Goal: Navigation & Orientation: Understand site structure

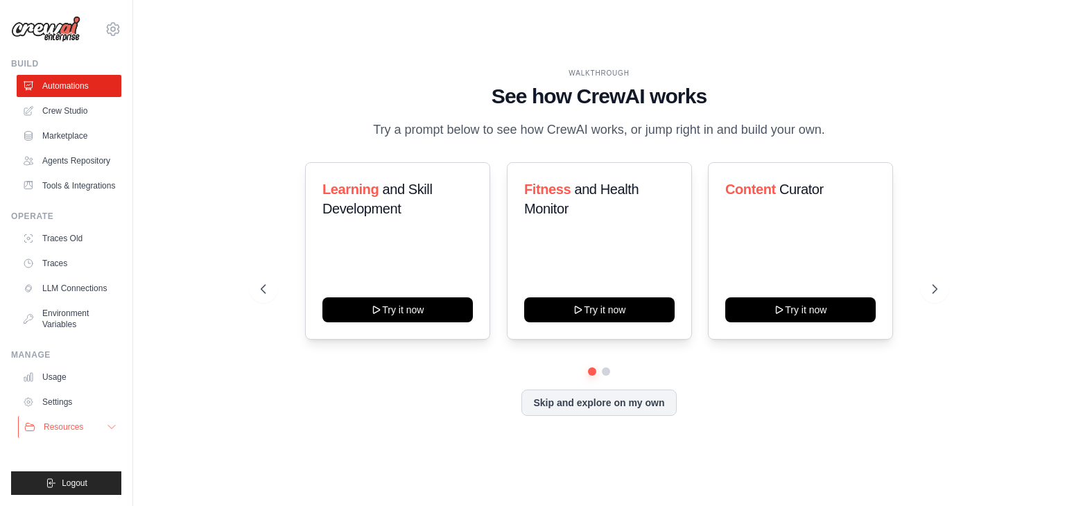
click at [69, 431] on span "Resources" at bounding box center [64, 427] width 40 height 11
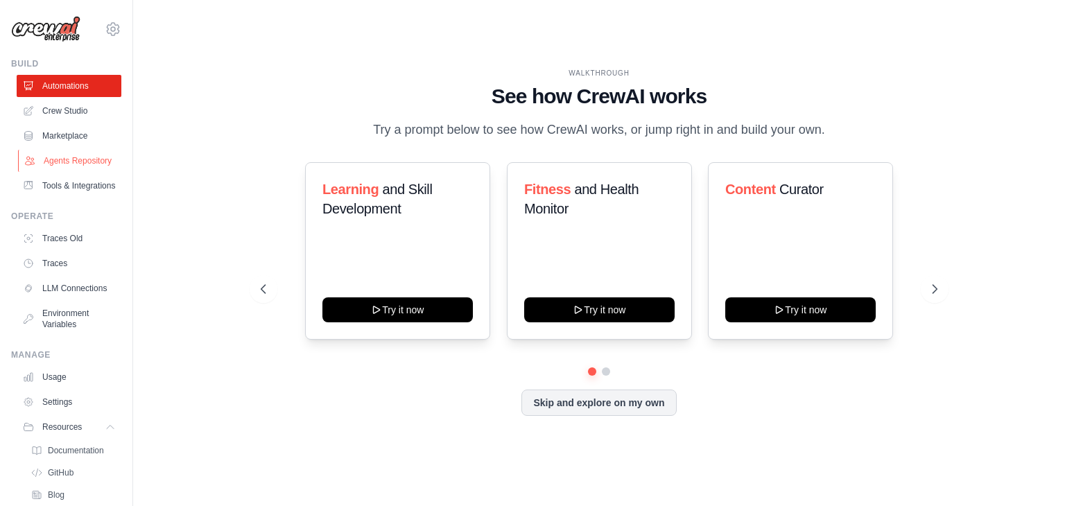
click at [64, 172] on link "Agents Repository" at bounding box center [70, 161] width 105 height 22
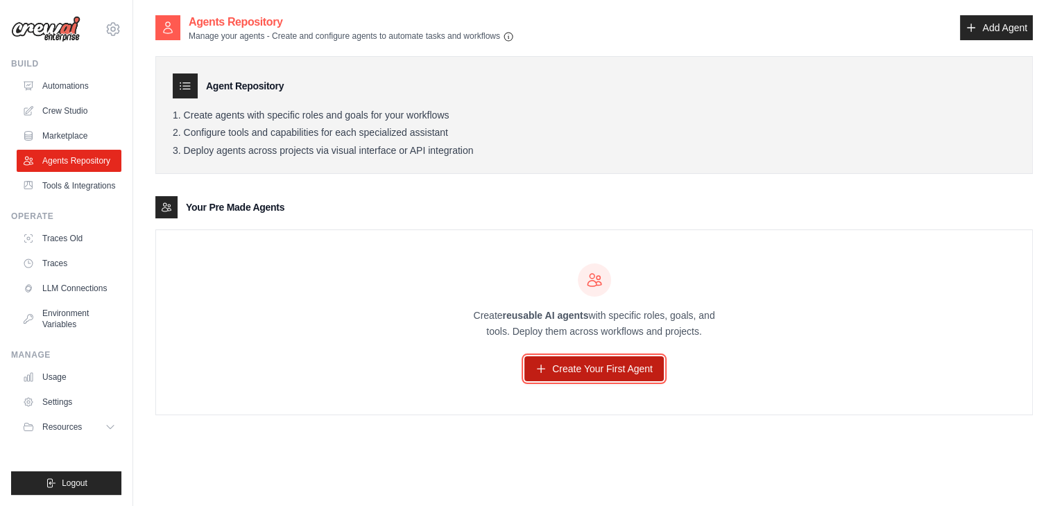
click at [537, 370] on icon at bounding box center [540, 368] width 11 height 11
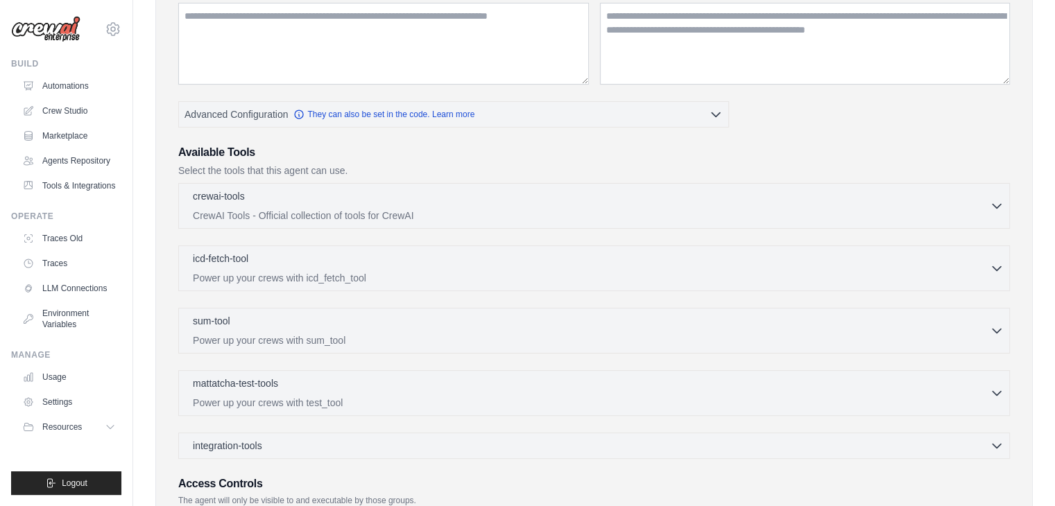
scroll to position [208, 0]
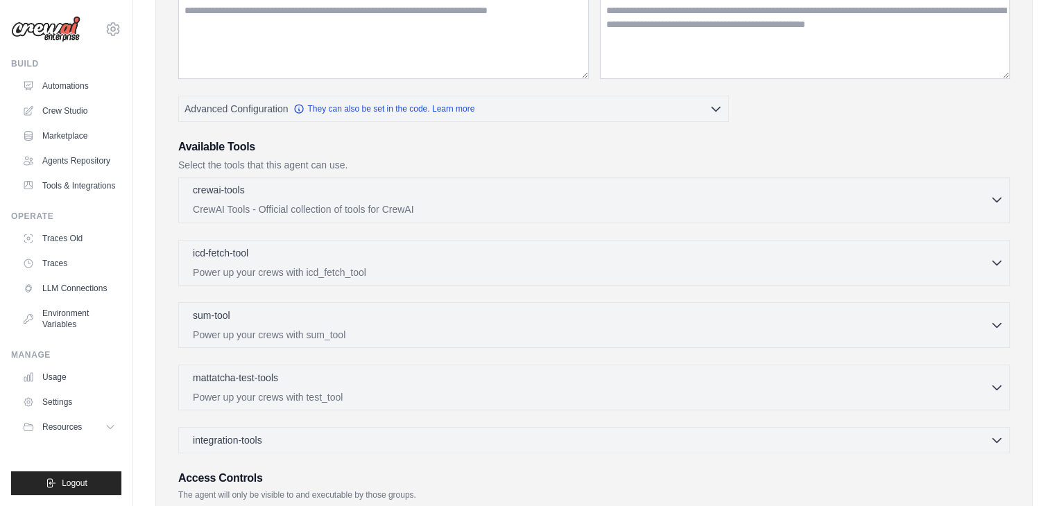
click at [421, 210] on p "CrewAI Tools - Official collection of tools for CrewAI" at bounding box center [591, 209] width 797 height 14
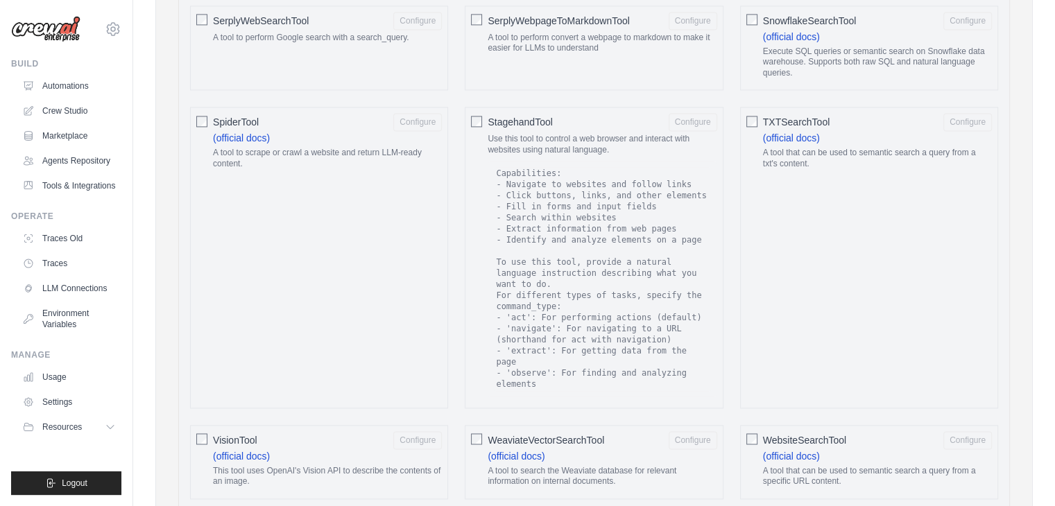
scroll to position [2068, 0]
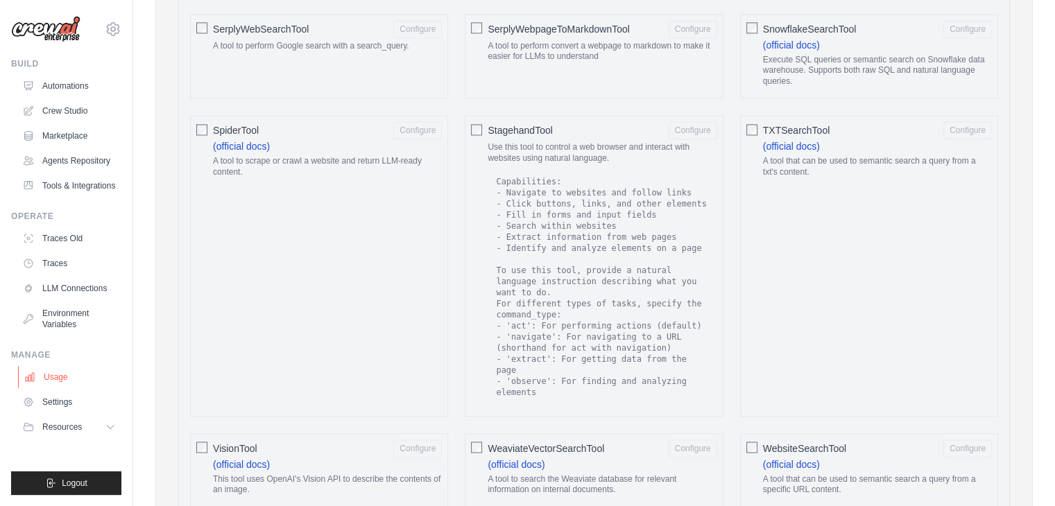
click at [52, 377] on link "Usage" at bounding box center [70, 377] width 105 height 22
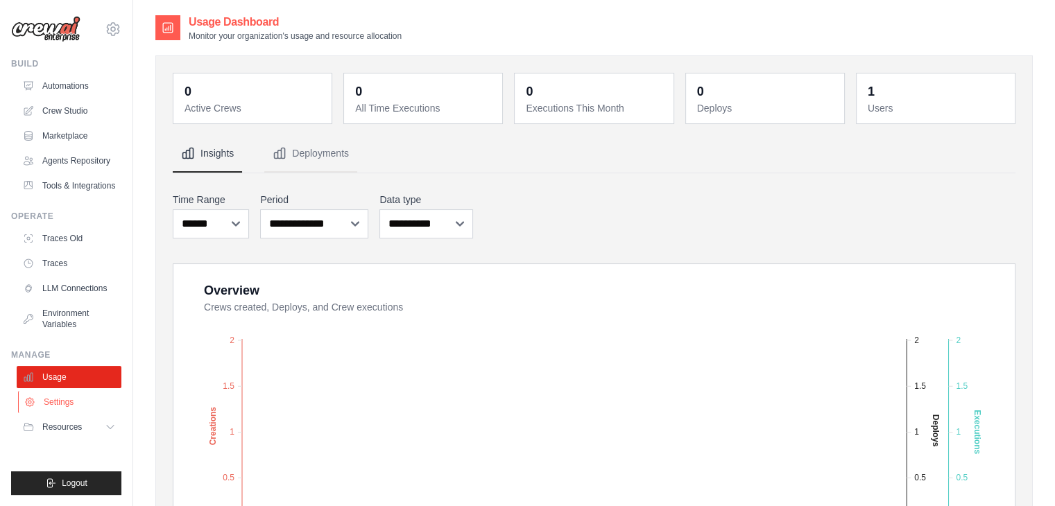
click at [65, 399] on link "Settings" at bounding box center [70, 402] width 105 height 22
click at [70, 424] on span "Resources" at bounding box center [64, 427] width 40 height 11
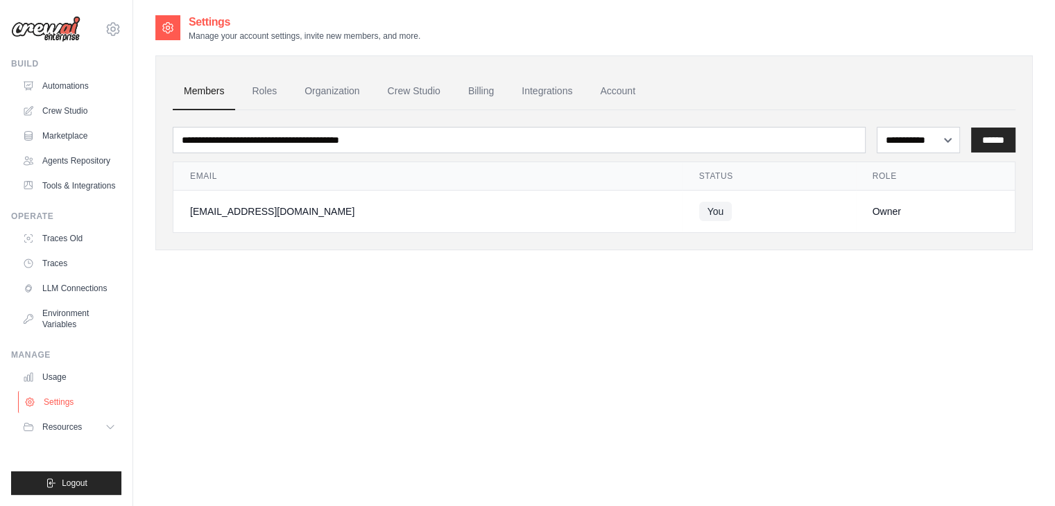
scroll to position [28, 0]
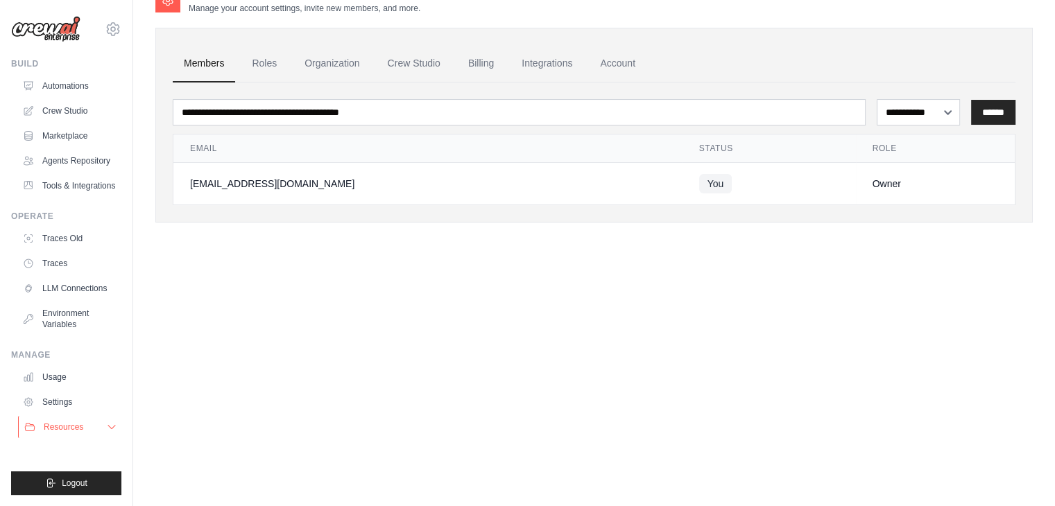
click at [89, 428] on button "Resources" at bounding box center [70, 427] width 105 height 22
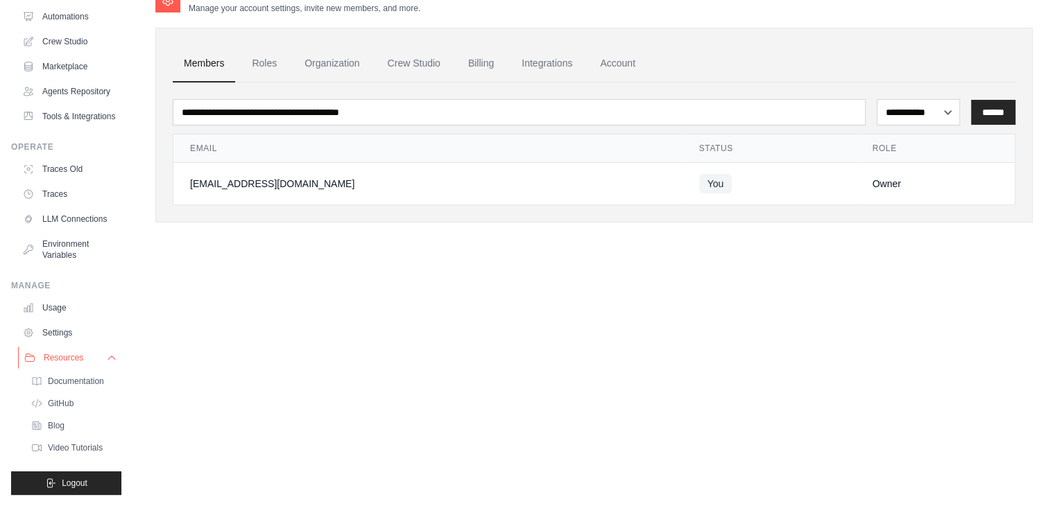
scroll to position [103, 0]
click at [83, 383] on span "Documentation" at bounding box center [77, 381] width 56 height 11
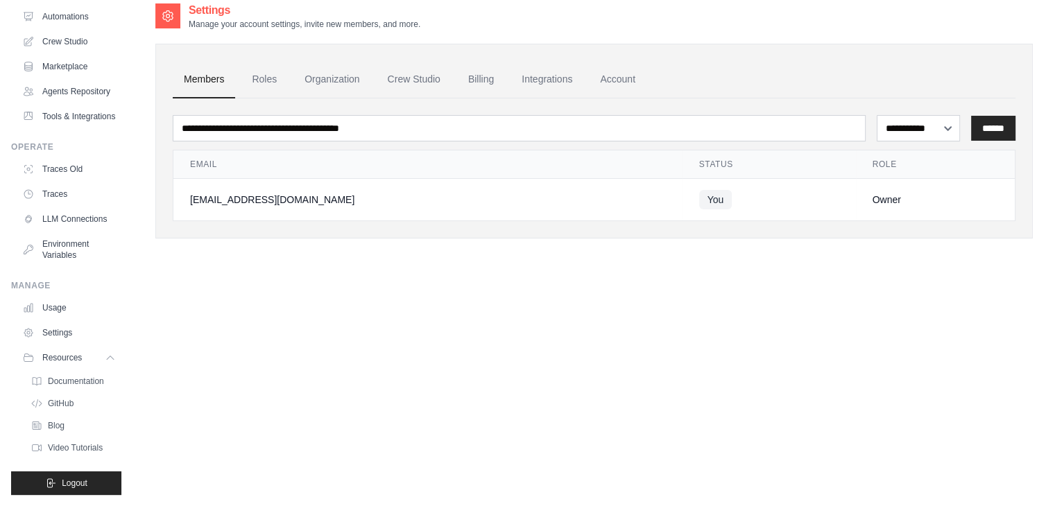
scroll to position [0, 0]
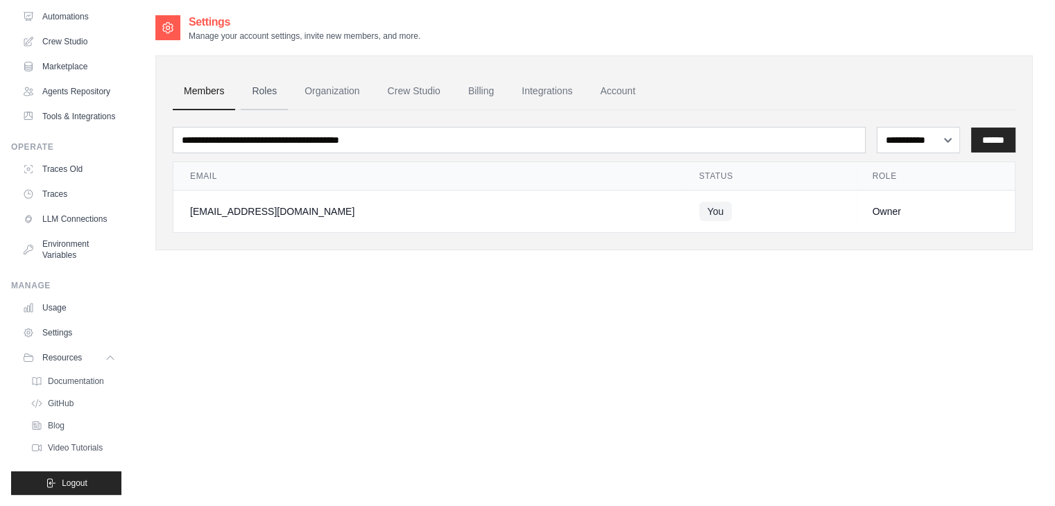
click at [263, 92] on link "Roles" at bounding box center [264, 91] width 47 height 37
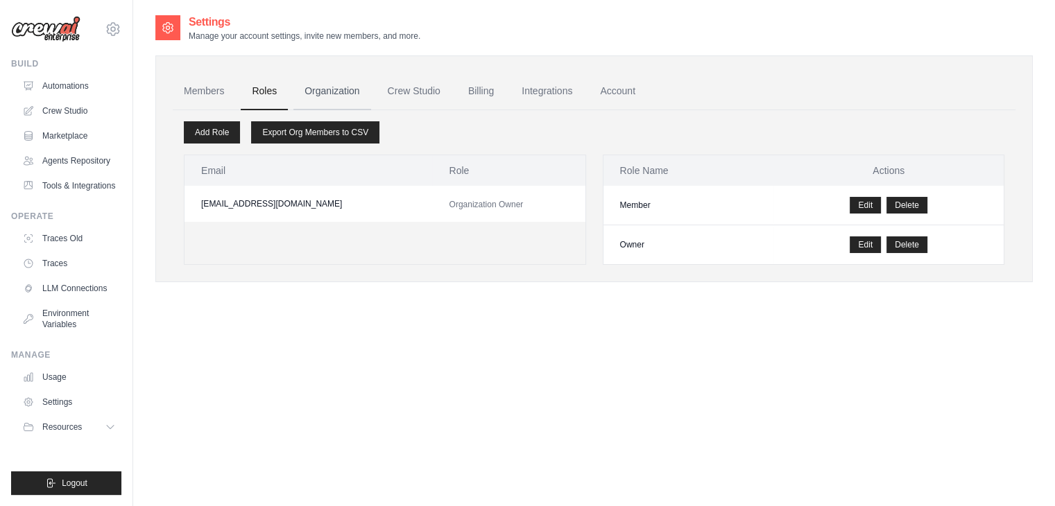
click at [345, 91] on link "Organization" at bounding box center [331, 91] width 77 height 37
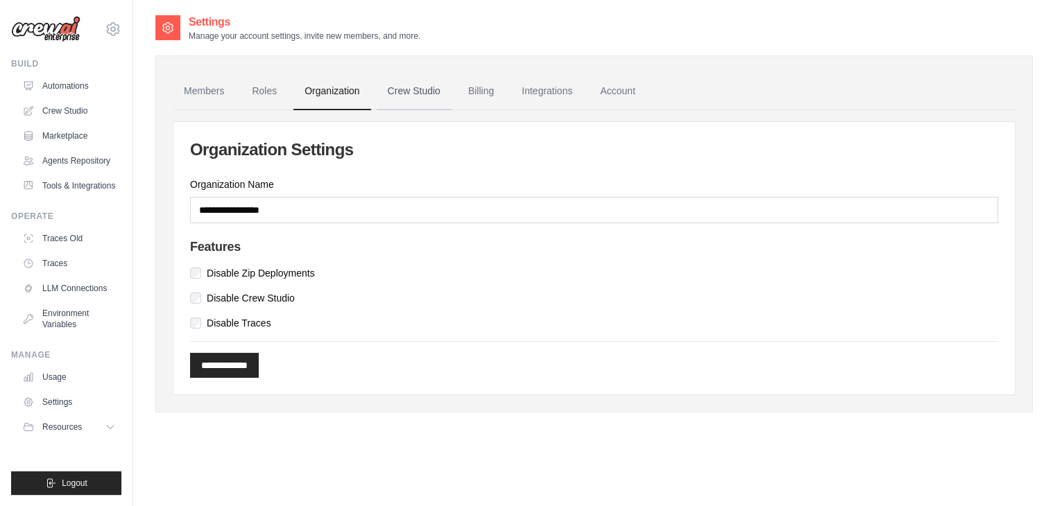
click at [402, 89] on link "Crew Studio" at bounding box center [414, 91] width 75 height 37
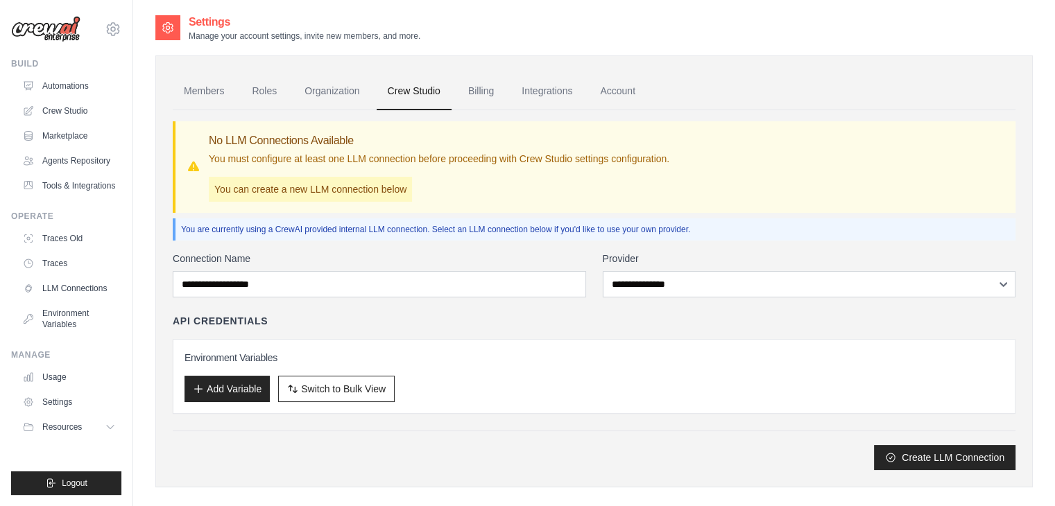
scroll to position [28, 0]
